Goal: Information Seeking & Learning: Find specific fact

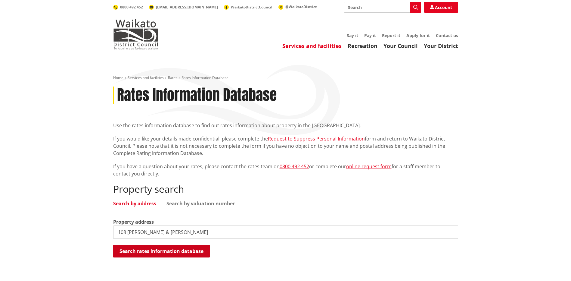
click at [173, 249] on button "Search rates information database" at bounding box center [161, 250] width 97 height 13
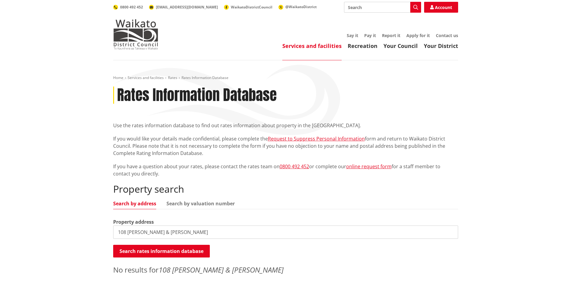
click at [173, 229] on input "108 [PERSON_NAME] & [PERSON_NAME]" at bounding box center [285, 231] width 345 height 13
click at [170, 249] on button "Search rates information database" at bounding box center [161, 250] width 97 height 13
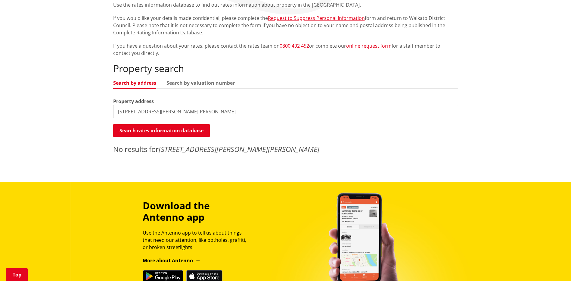
scroll to position [90, 0]
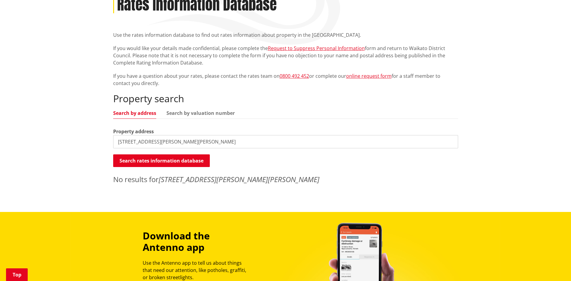
drag, startPoint x: 138, startPoint y: 141, endPoint x: 142, endPoint y: 144, distance: 5.5
click at [138, 141] on input "108 clark & denize road" at bounding box center [285, 141] width 345 height 13
click at [177, 144] on input "108 clark & denize road" at bounding box center [285, 141] width 345 height 13
type input "108 clark & denize road, pukekawa"
click at [176, 161] on button "Search rates information database" at bounding box center [161, 160] width 97 height 13
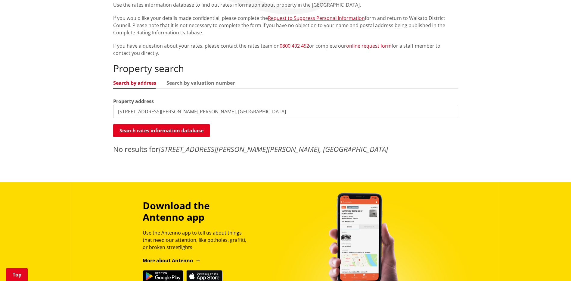
scroll to position [0, 0]
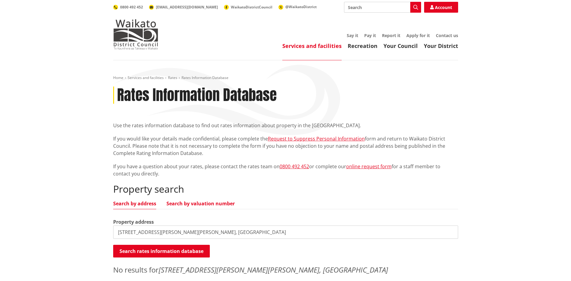
click at [202, 201] on link "Search by valuation number" at bounding box center [200, 203] width 68 height 5
click at [134, 202] on link "Search by address" at bounding box center [134, 203] width 43 height 5
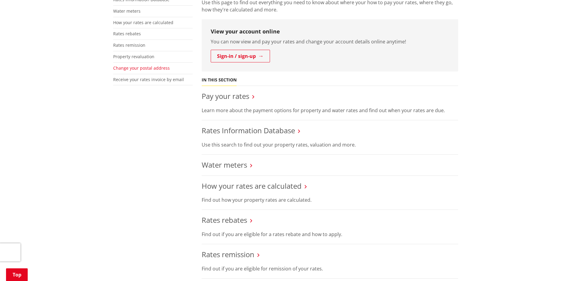
scroll to position [60, 0]
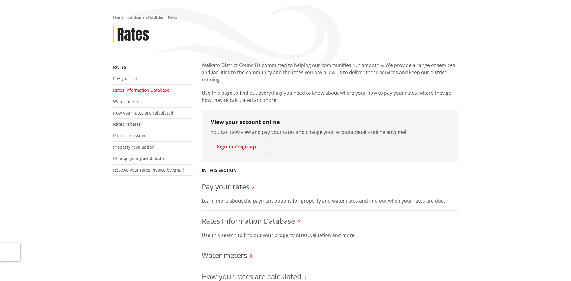
click at [128, 90] on link "Rates Information Database" at bounding box center [141, 90] width 56 height 6
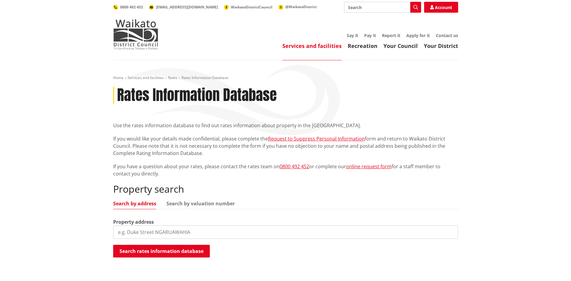
click at [130, 231] on input "search" at bounding box center [285, 231] width 345 height 13
type input "[PERSON_NAME] & [PERSON_NAME][GEOGRAPHIC_DATA], PUKEKAWA"
click at [162, 251] on button "Search rates information database" at bounding box center [161, 250] width 97 height 13
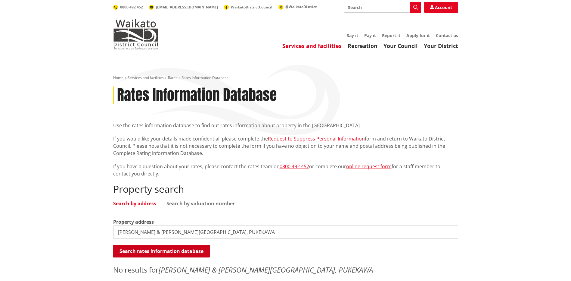
click at [162, 251] on button "Search rates information database" at bounding box center [161, 250] width 97 height 13
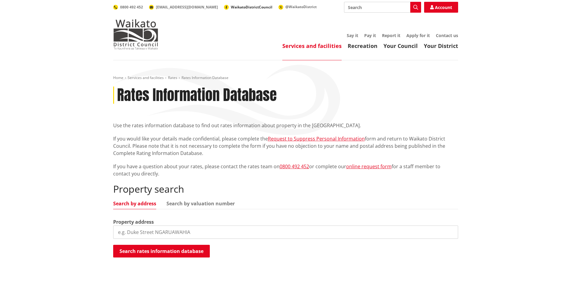
click at [231, 7] on span "WaikatoDistrictCouncil" at bounding box center [252, 7] width 42 height 5
